Goal: Use online tool/utility: Utilize a website feature to perform a specific function

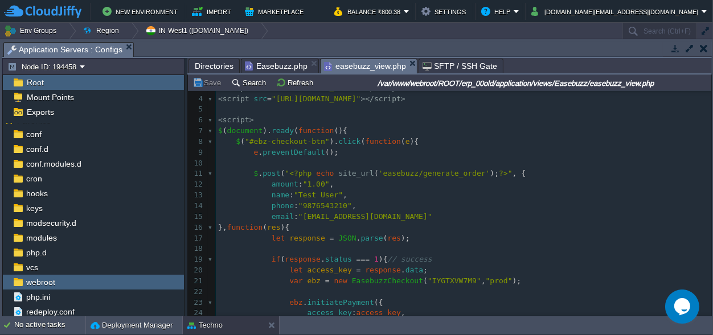
scroll to position [27, 0]
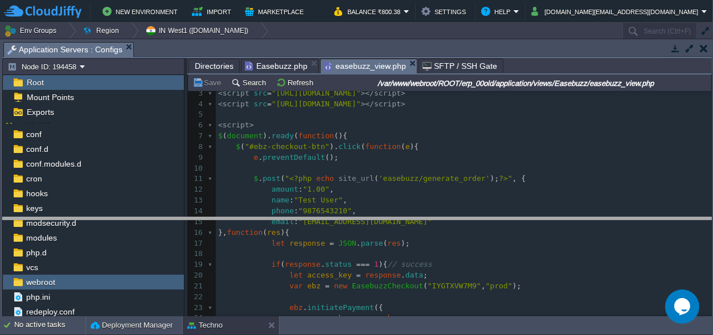
drag, startPoint x: 282, startPoint y: 47, endPoint x: 277, endPoint y: 278, distance: 231.7
click at [278, 279] on body "New Environment Import Marketplace Bonus ₹0.00 Upgrade Account Balance ₹800.38 …" at bounding box center [356, 167] width 713 height 335
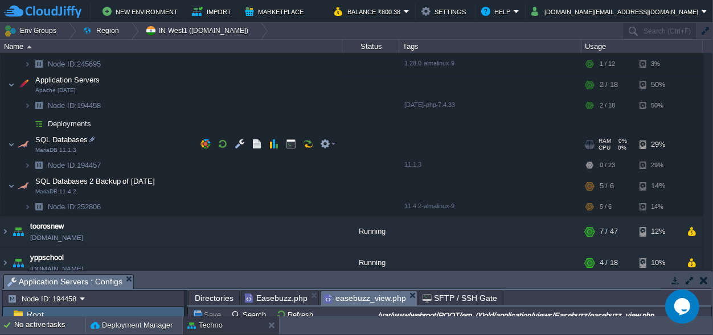
scroll to position [248, 0]
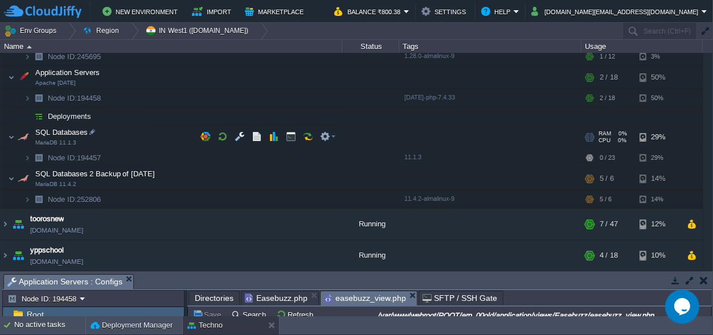
click at [7, 137] on span at bounding box center [4, 137] width 7 height 9
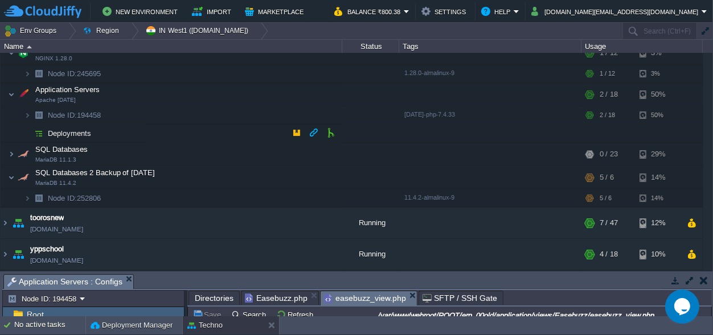
scroll to position [229, 0]
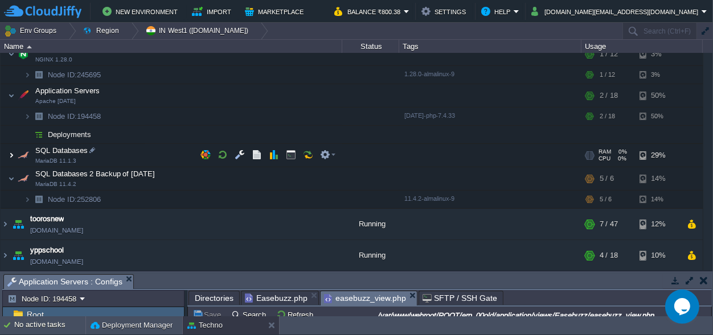
click at [9, 155] on img at bounding box center [11, 155] width 7 height 23
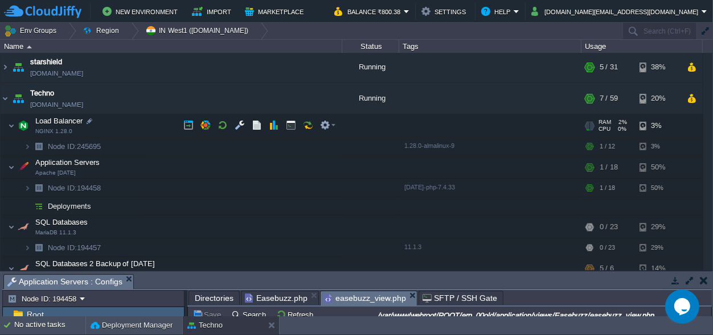
scroll to position [123, 0]
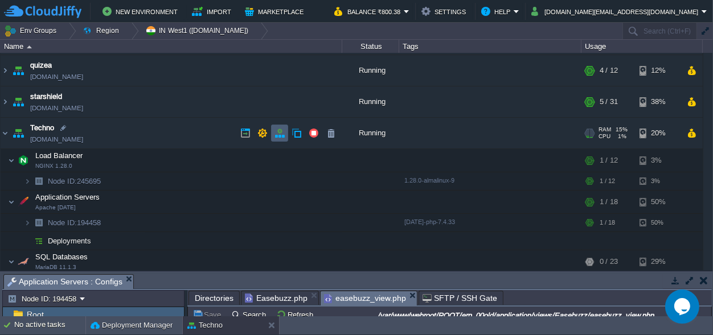
click at [278, 134] on button "button" at bounding box center [279, 133] width 10 height 10
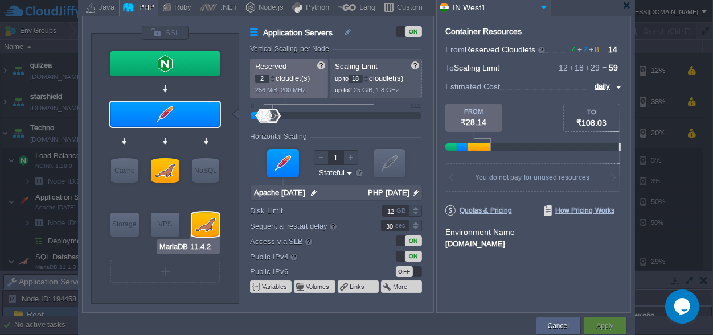
click at [202, 226] on div at bounding box center [205, 224] width 27 height 25
type input "SQL Databases 2 Ba..."
type input "4"
type input "6"
type input "MariaDB 11.4.2"
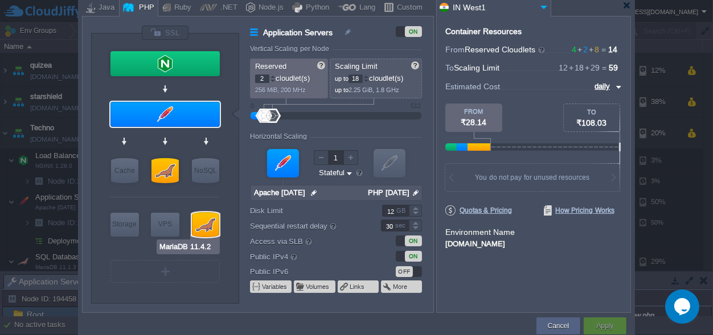
type input "null"
type input "11.4.2-almalin..."
type input "Stateless"
type input "20"
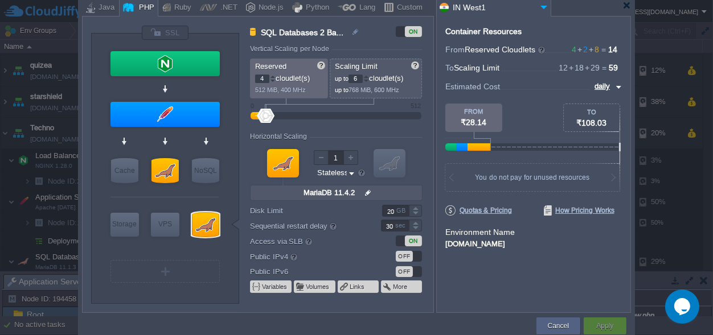
click at [404, 34] on div "ON" at bounding box center [409, 31] width 26 height 11
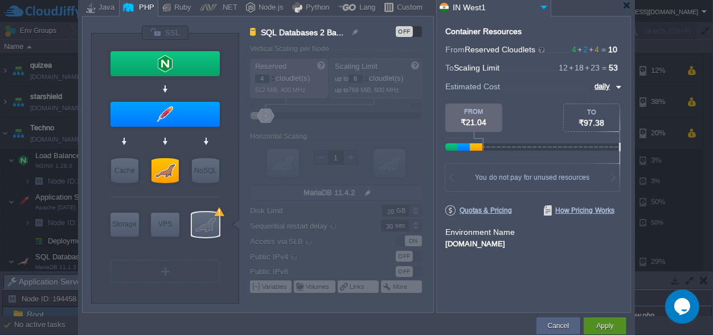
click at [611, 328] on button "Apply" at bounding box center [604, 325] width 17 height 11
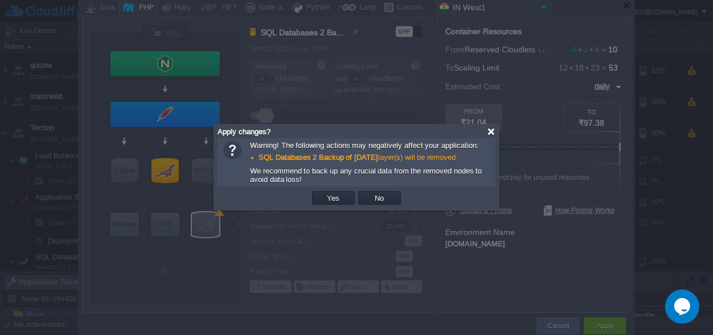
click at [492, 130] on div at bounding box center [491, 131] width 9 height 9
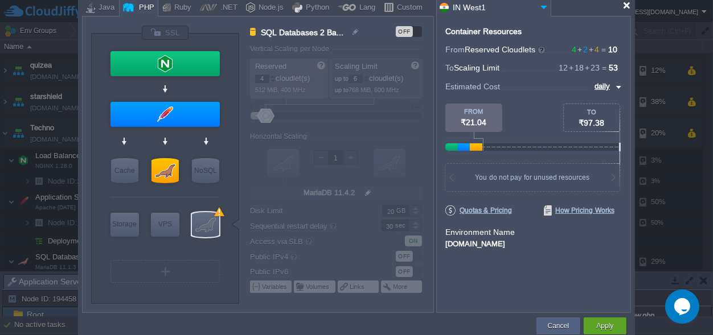
click at [623, 7] on div at bounding box center [626, 5] width 9 height 9
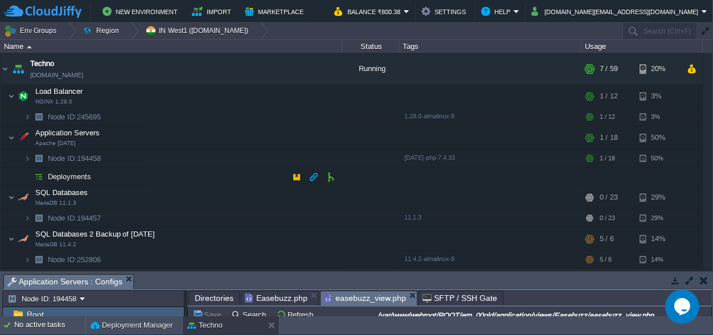
scroll to position [229, 0]
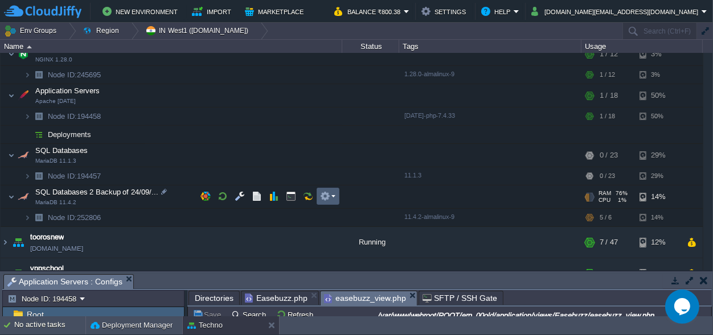
click at [335, 193] on em at bounding box center [327, 196] width 15 height 10
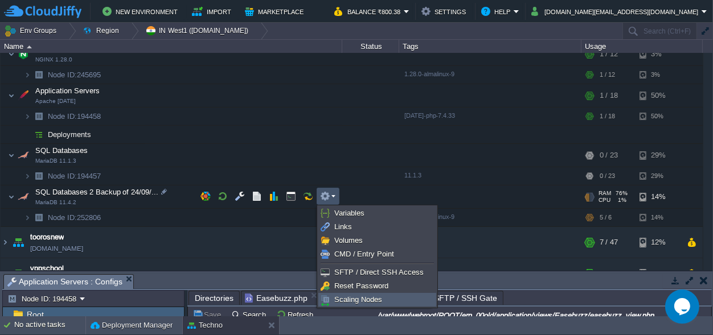
click at [378, 298] on span "Scaling Nodes" at bounding box center [358, 299] width 48 height 9
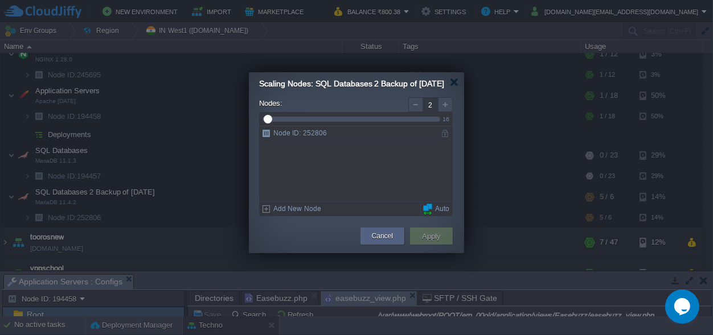
click at [446, 112] on div at bounding box center [445, 104] width 15 height 15
click at [447, 112] on div at bounding box center [445, 104] width 15 height 15
type input "6"
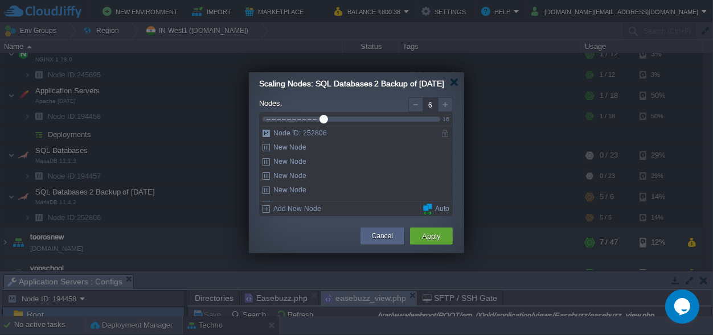
click at [447, 112] on div at bounding box center [445, 104] width 15 height 15
click at [454, 85] on div at bounding box center [454, 82] width 9 height 9
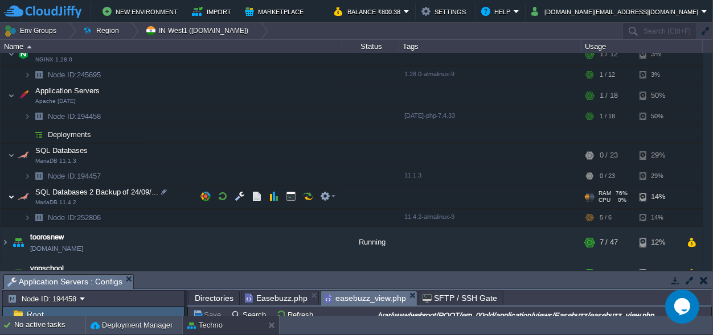
click at [10, 195] on img at bounding box center [11, 197] width 7 height 23
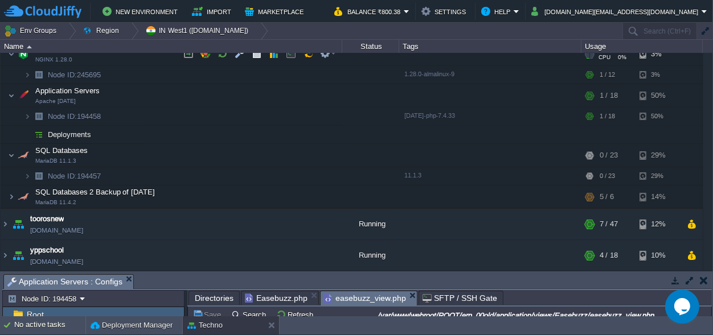
scroll to position [123, 0]
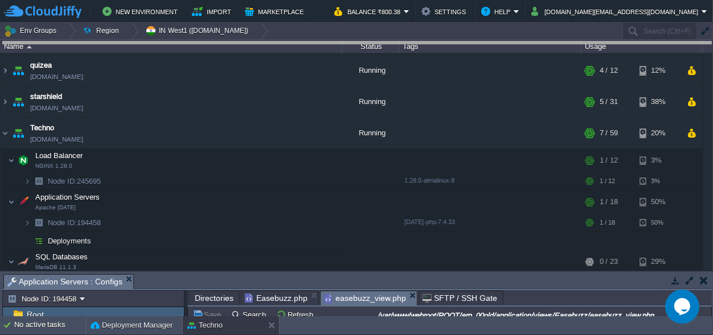
drag, startPoint x: 280, startPoint y: 280, endPoint x: 298, endPoint y: -44, distance: 324.9
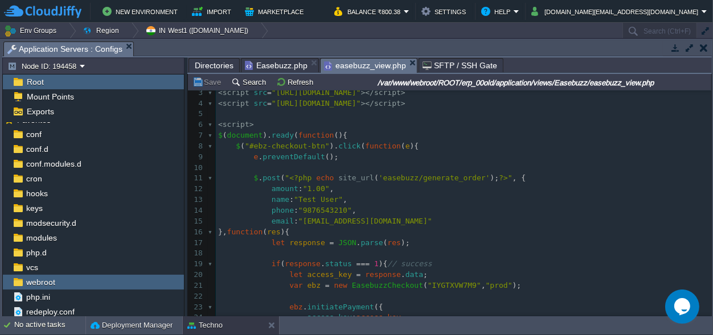
click at [550, 165] on pre "​" at bounding box center [463, 168] width 495 height 11
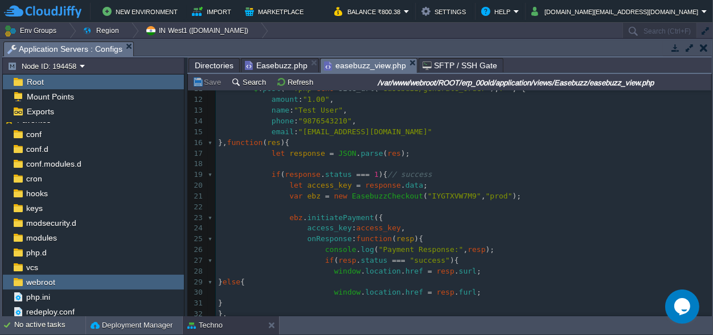
scroll to position [240, 0]
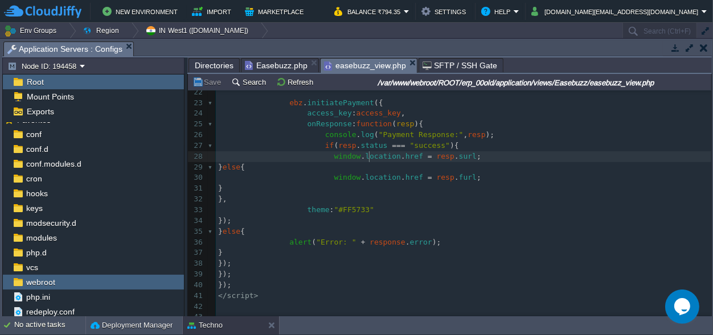
click at [367, 152] on span "location" at bounding box center [383, 156] width 36 height 9
type textarea "location"
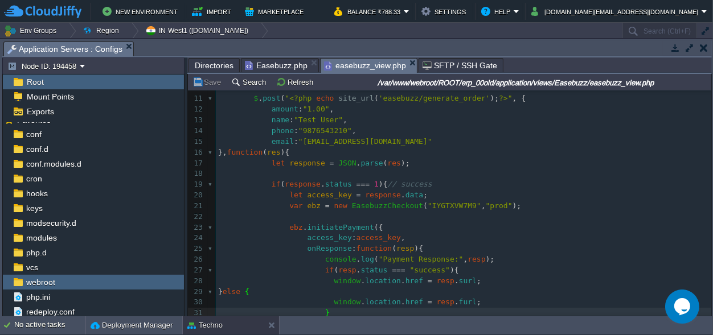
scroll to position [1, 0]
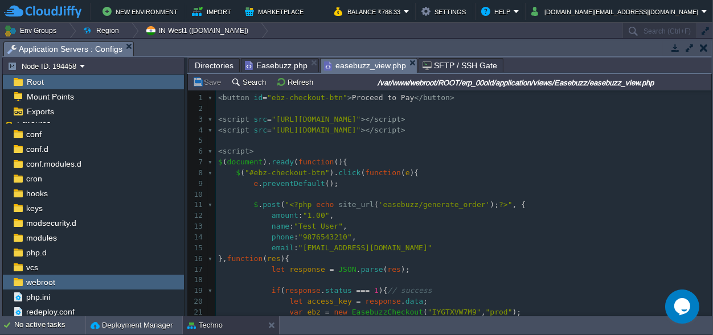
click at [205, 64] on span "Directories" at bounding box center [214, 66] width 39 height 14
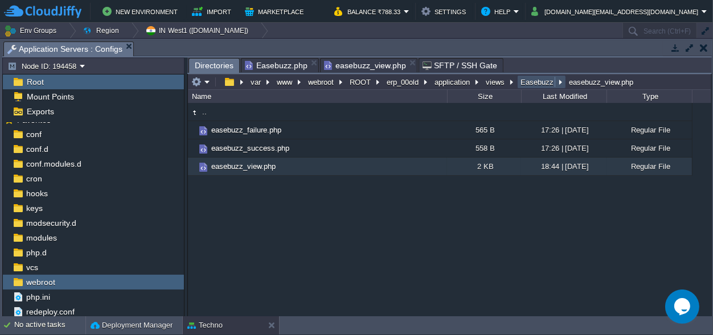
click at [533, 82] on button "Easebuzz" at bounding box center [538, 82] width 38 height 10
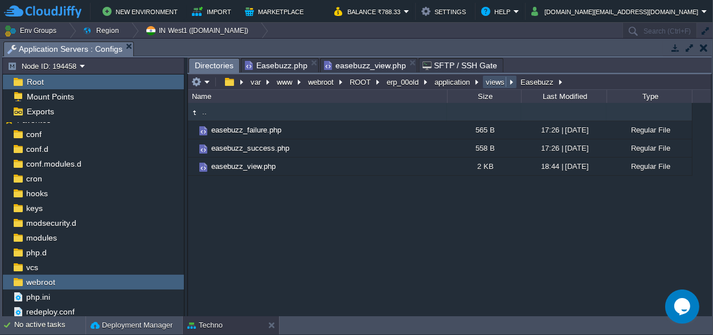
click at [486, 79] on button "views" at bounding box center [495, 82] width 23 height 10
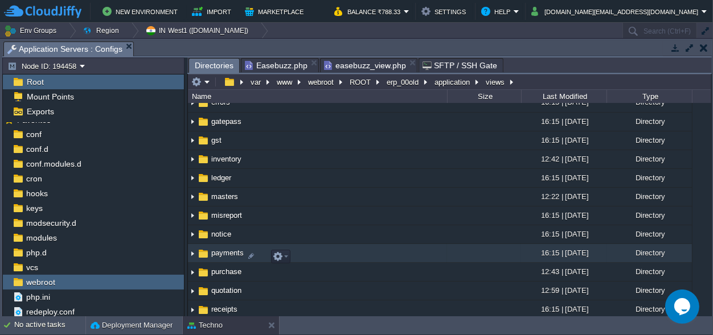
scroll to position [266, 0]
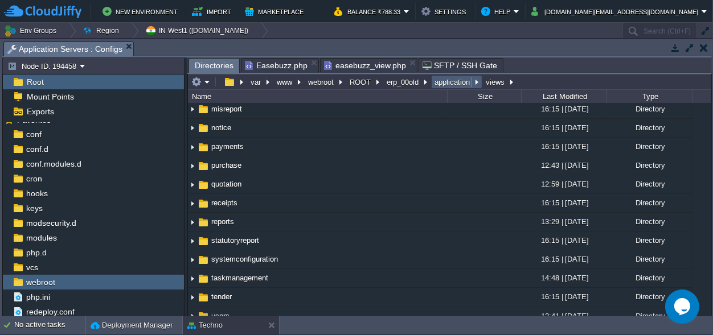
click at [448, 83] on button "application" at bounding box center [453, 82] width 40 height 10
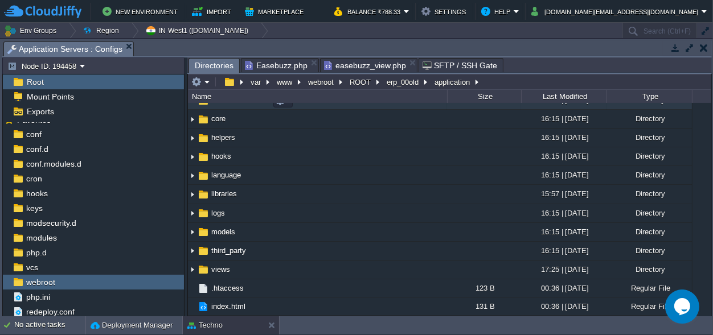
click at [223, 105] on span "controllers" at bounding box center [228, 100] width 38 height 10
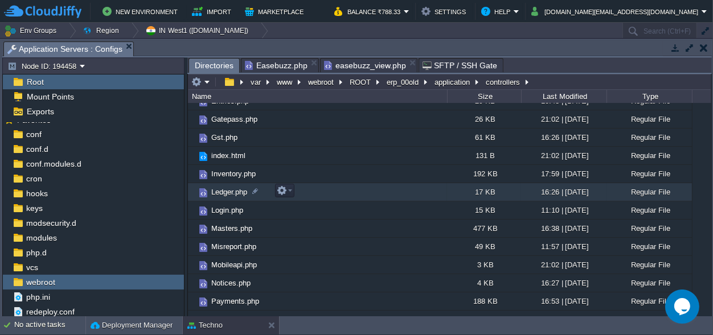
scroll to position [105, 0]
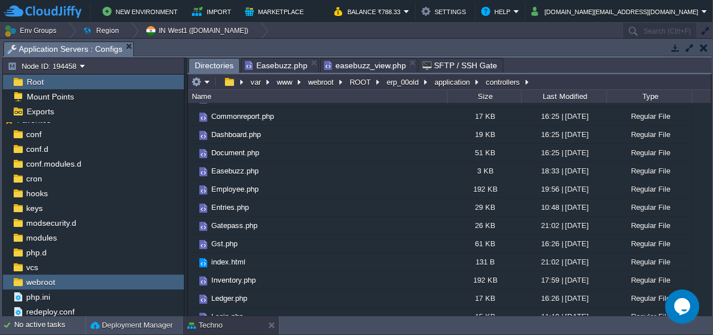
click at [208, 64] on span "Directories" at bounding box center [214, 66] width 39 height 14
click at [443, 83] on button "application" at bounding box center [453, 82] width 40 height 10
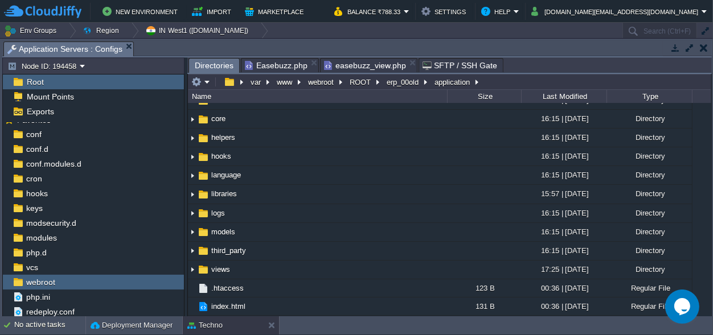
click at [204, 88] on img at bounding box center [203, 82] width 13 height 13
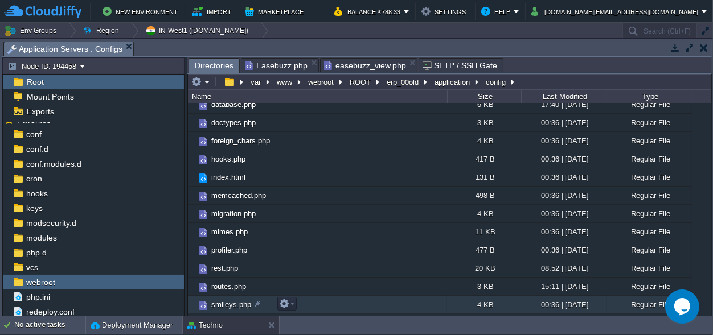
scroll to position [96, 0]
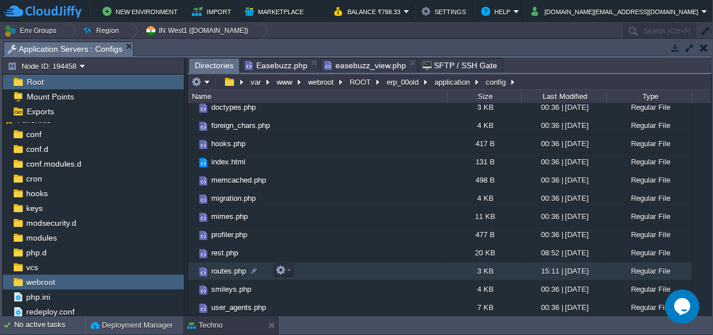
click at [232, 273] on span "routes.php" at bounding box center [228, 271] width 38 height 10
click at [215, 64] on span "Directories" at bounding box center [214, 66] width 39 height 14
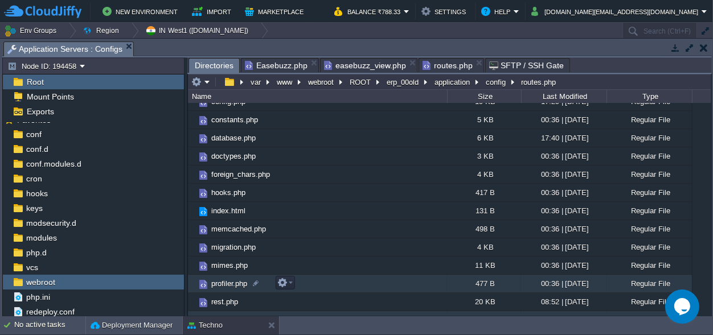
scroll to position [0, 0]
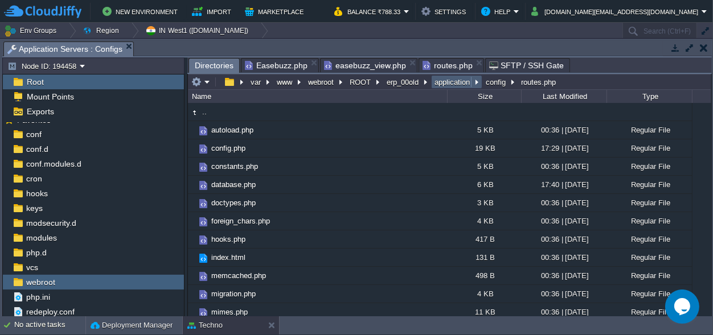
click at [440, 83] on button "application" at bounding box center [453, 82] width 40 height 10
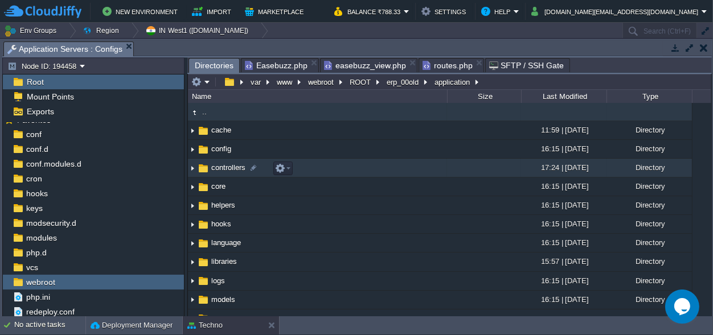
click at [229, 166] on span "controllers" at bounding box center [228, 168] width 38 height 10
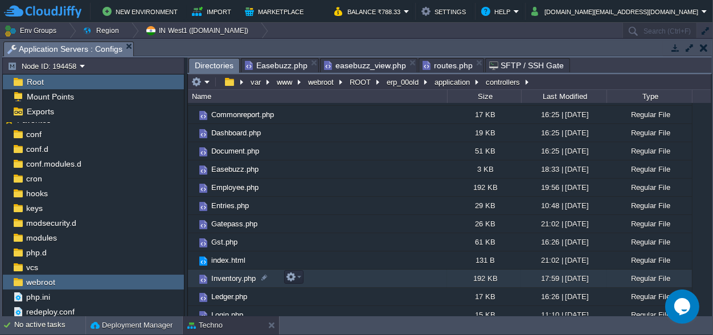
scroll to position [105, 0]
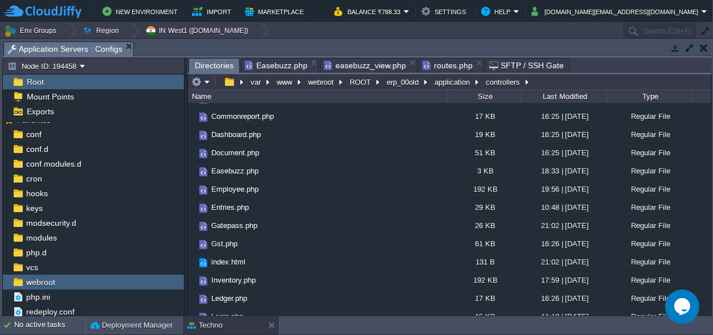
click at [204, 62] on span "Directories" at bounding box center [214, 66] width 39 height 14
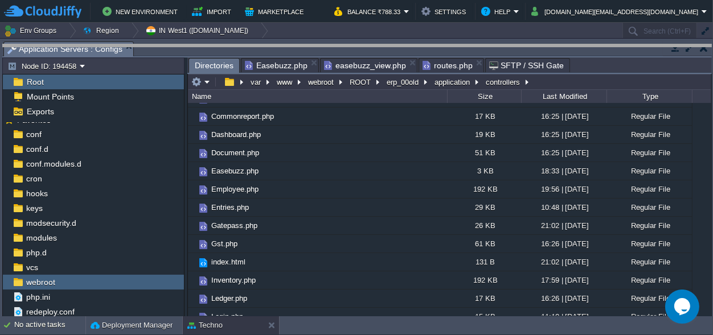
click at [306, 48] on body "New Environment Import Marketplace Bonus ₹0.00 Upgrade Account Balance ₹788.33 …" at bounding box center [356, 167] width 713 height 335
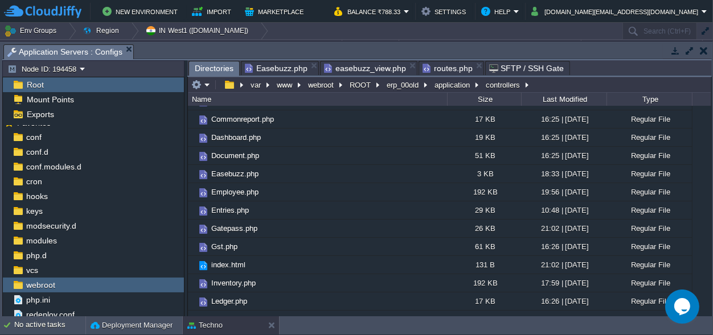
click at [705, 51] on button "button" at bounding box center [704, 51] width 8 height 10
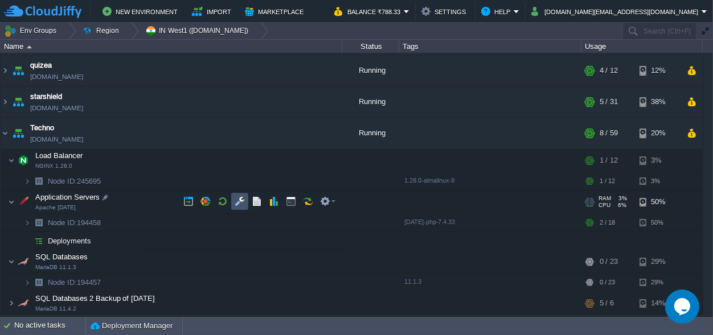
click at [238, 199] on button "button" at bounding box center [239, 201] width 10 height 10
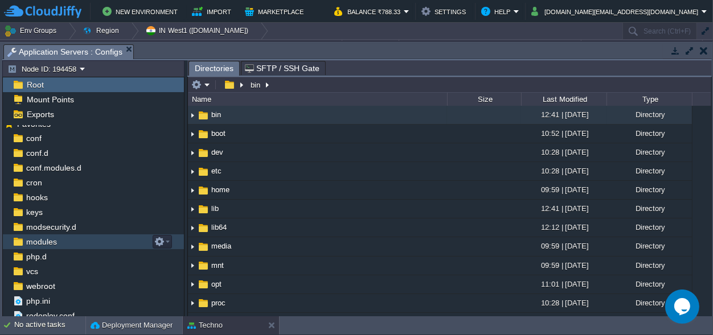
scroll to position [13, 0]
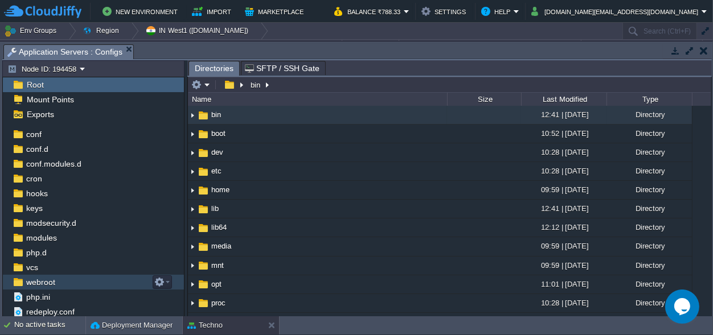
click at [52, 281] on span "webroot" at bounding box center [40, 282] width 33 height 10
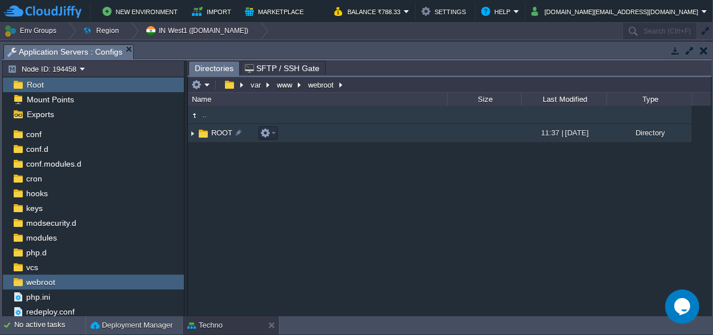
click at [219, 133] on span "ROOT" at bounding box center [221, 133] width 24 height 10
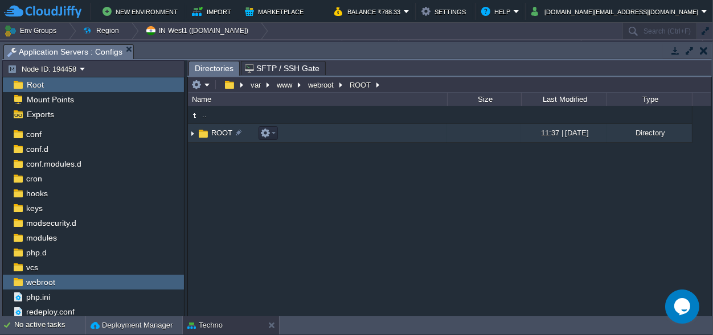
click at [219, 133] on span "ROOT" at bounding box center [221, 133] width 24 height 10
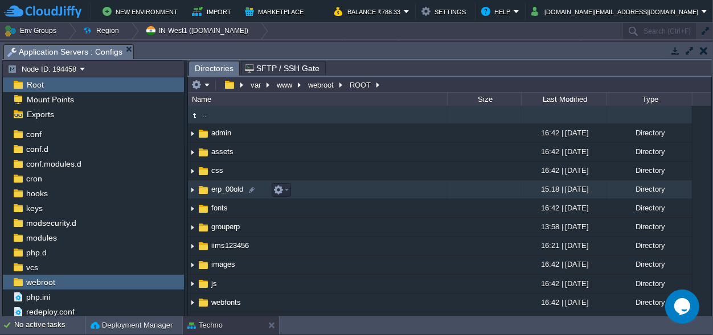
click at [226, 191] on span "erp_00old" at bounding box center [226, 189] width 35 height 10
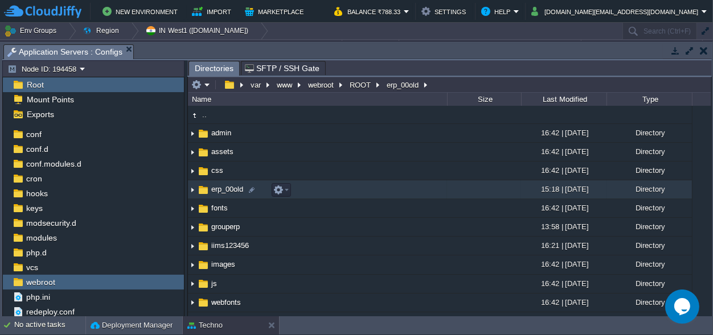
click at [226, 191] on span "erp_00old" at bounding box center [226, 189] width 35 height 10
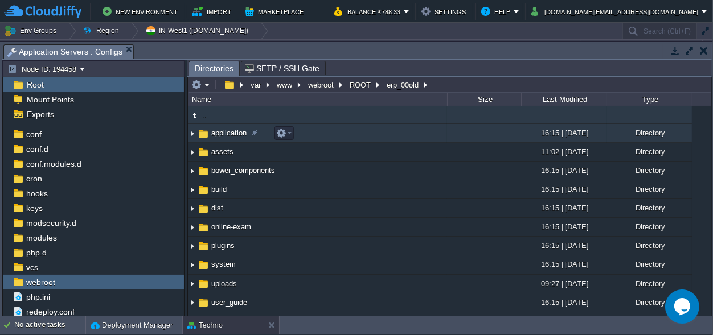
click at [230, 131] on span "application" at bounding box center [228, 133] width 39 height 10
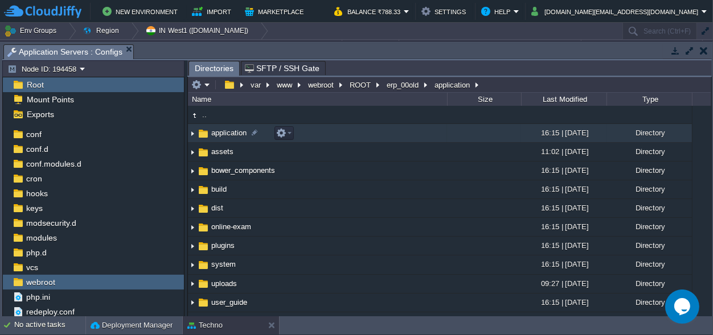
click at [230, 131] on span "application" at bounding box center [228, 133] width 39 height 10
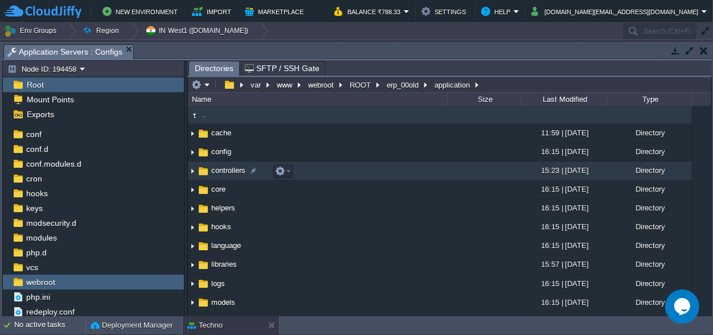
click at [225, 171] on span "controllers" at bounding box center [228, 171] width 38 height 10
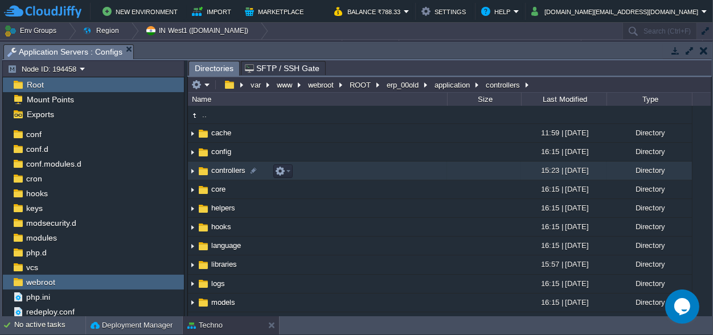
click at [225, 171] on span "controllers" at bounding box center [228, 171] width 38 height 10
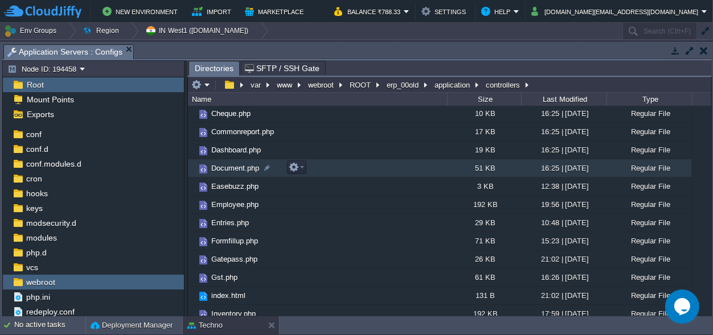
scroll to position [106, 0]
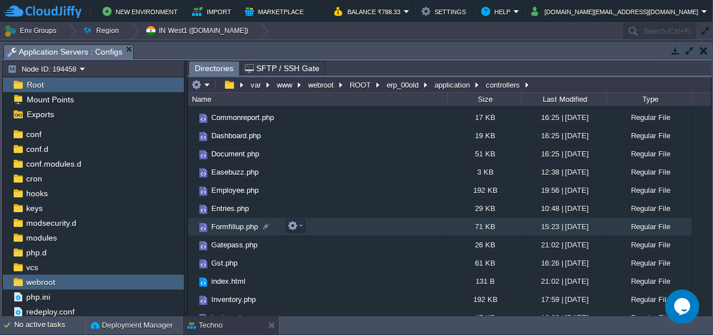
click at [223, 223] on span "Formfillup.php" at bounding box center [234, 227] width 50 height 10
click at [235, 227] on span "Formfillup.php" at bounding box center [234, 227] width 50 height 10
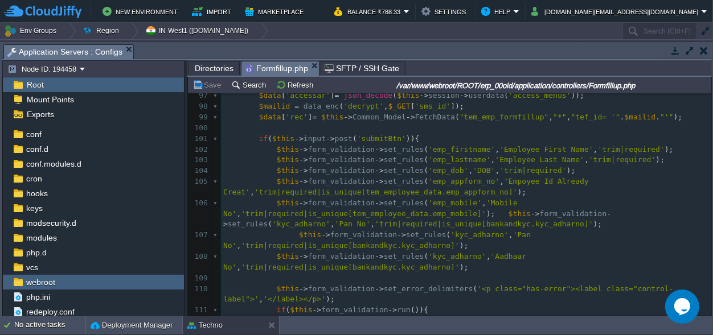
scroll to position [0, 0]
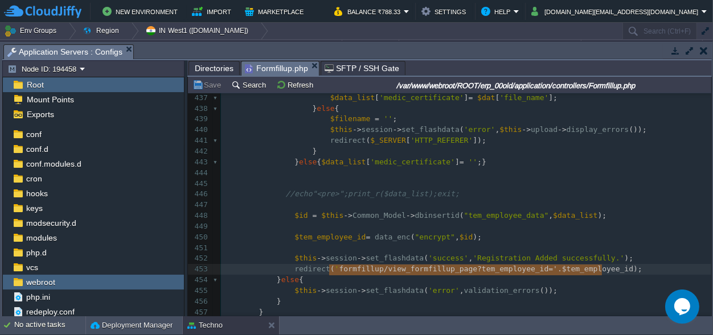
type textarea "formfillup/view_formfillup_page?tem_employee_id='.$tem_employee_id"
drag, startPoint x: 328, startPoint y: 269, endPoint x: 599, endPoint y: 273, distance: 270.9
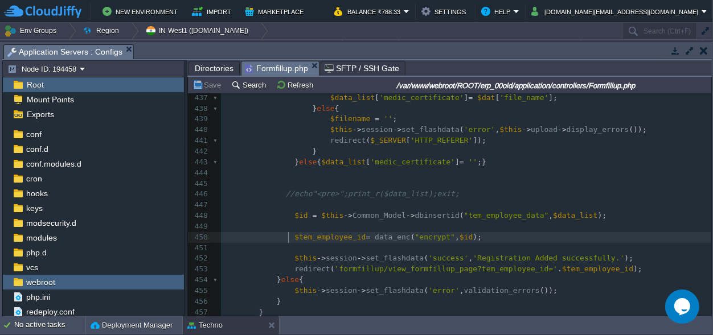
click at [283, 237] on span at bounding box center [286, 237] width 18 height 11
type textarea "$tem_employee_id= data_enc("encrypt", $id);"
drag, startPoint x: 282, startPoint y: 236, endPoint x: 471, endPoint y: 239, distance: 189.0
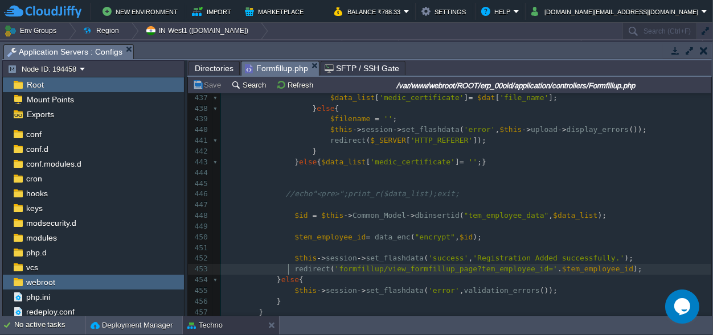
scroll to position [0, 203]
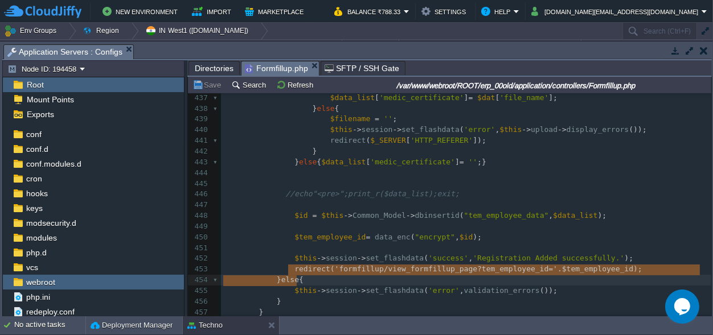
type textarea "redirect('formfillup/view_formfillup_page?tem_employee_id='.$tem_employee_id);"
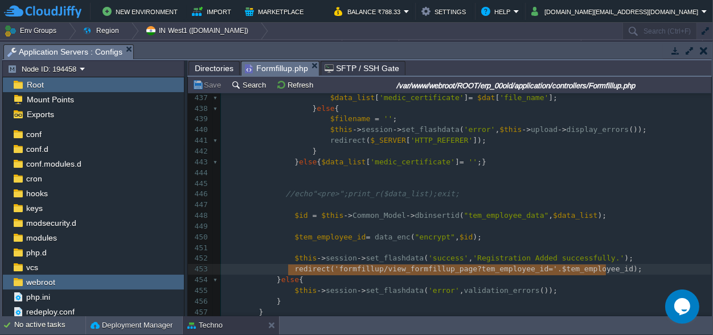
drag, startPoint x: 286, startPoint y: 270, endPoint x: 629, endPoint y: 273, distance: 343.2
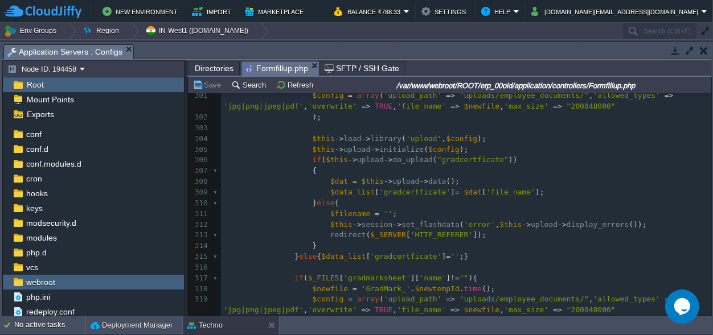
scroll to position [3352, 0]
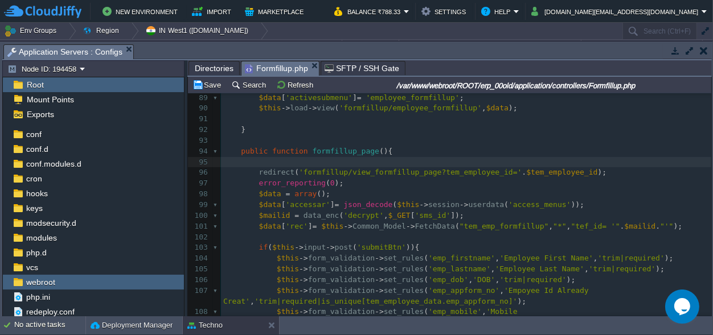
paste textarea "d"
type textarea "$id"
drag, startPoint x: 423, startPoint y: 162, endPoint x: 412, endPoint y: 166, distance: 11.5
click at [217, 85] on button "Save" at bounding box center [208, 85] width 32 height 10
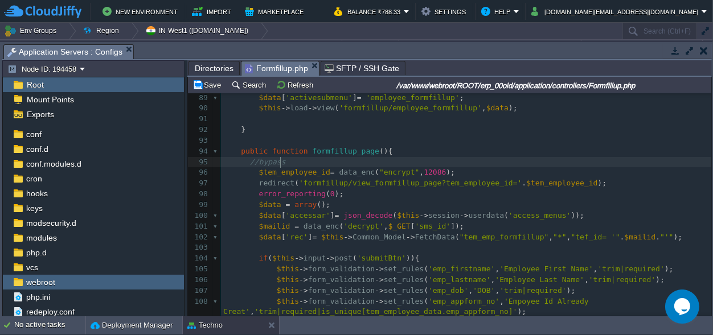
type textarea "//bypass"
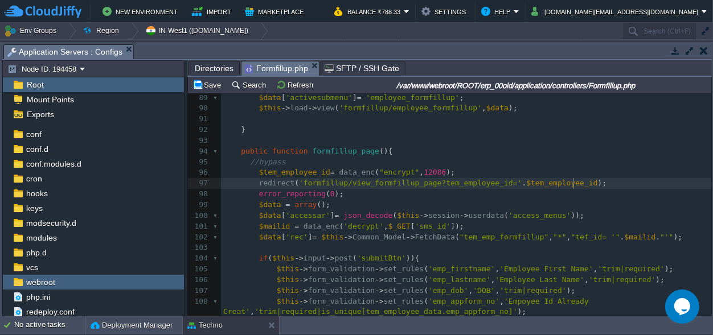
click at [587, 178] on pre "$tem_employee_id = data_enc ( "encrypt" , 12086 );" at bounding box center [466, 172] width 490 height 11
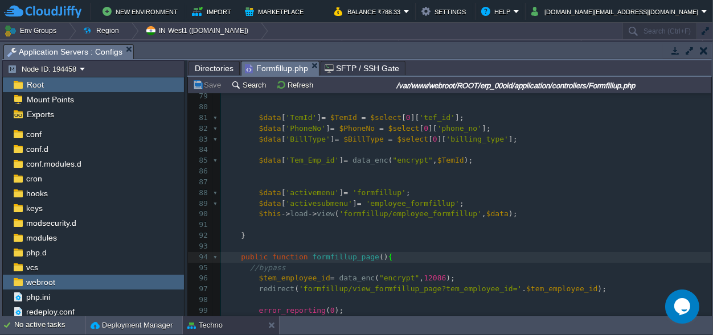
scroll to position [851, 0]
click at [386, 257] on pre "public function formfillup_page () {" at bounding box center [466, 258] width 490 height 11
click at [385, 258] on pre "public function formfillup_page () {" at bounding box center [466, 258] width 490 height 11
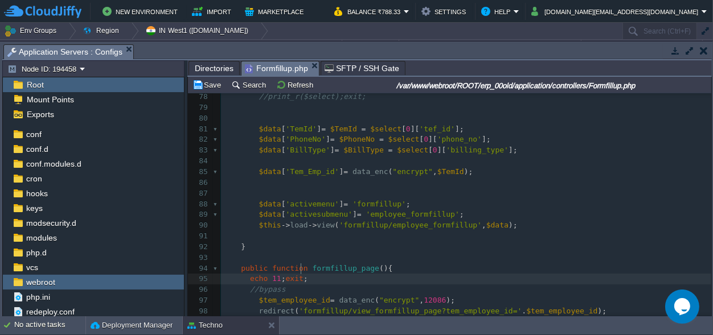
scroll to position [0, 52]
type textarea "echo 11;exit;"
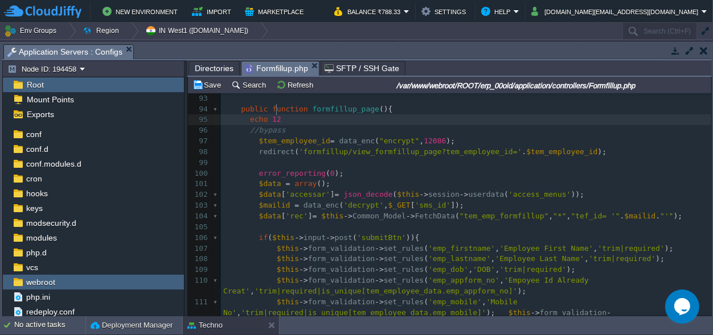
scroll to position [0, 32]
type textarea "echo 123;exit/;;"
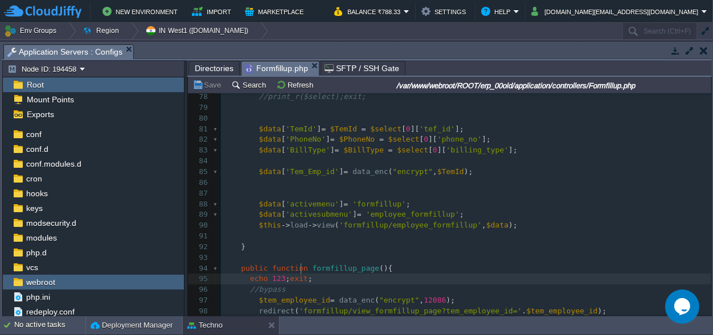
scroll to position [904, 0]
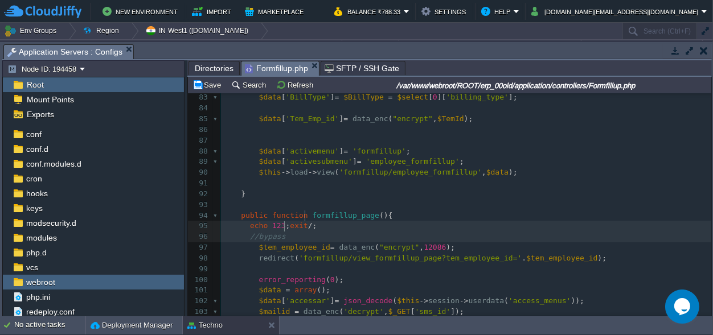
click at [435, 232] on pre "//bypass" at bounding box center [466, 237] width 490 height 11
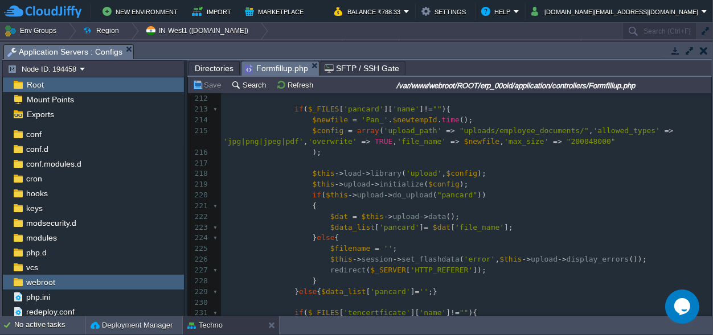
scroll to position [2714, 0]
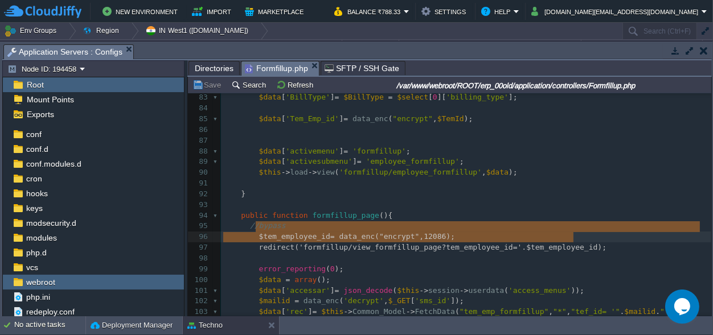
type textarea "//bypass $tem_employee_id= data_enc("encrypt", 12086); redirect('formfillup/vie…"
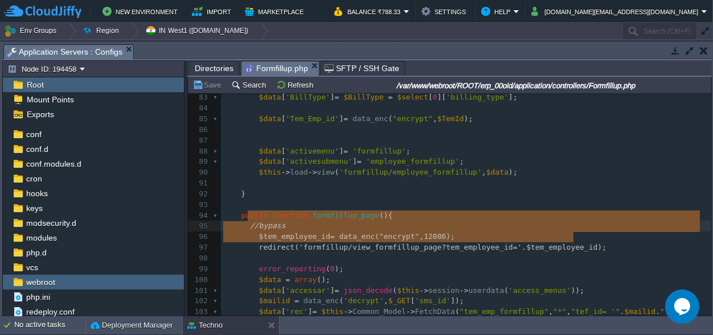
drag, startPoint x: 589, startPoint y: 238, endPoint x: 249, endPoint y: 219, distance: 340.3
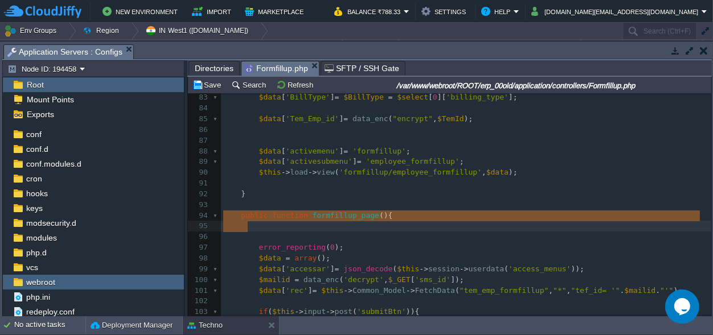
drag, startPoint x: 253, startPoint y: 227, endPoint x: 221, endPoint y: 219, distance: 32.3
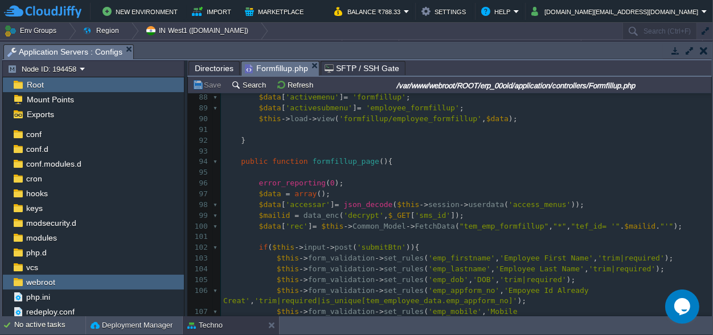
scroll to position [1171, 0]
